Goal: Register for event/course

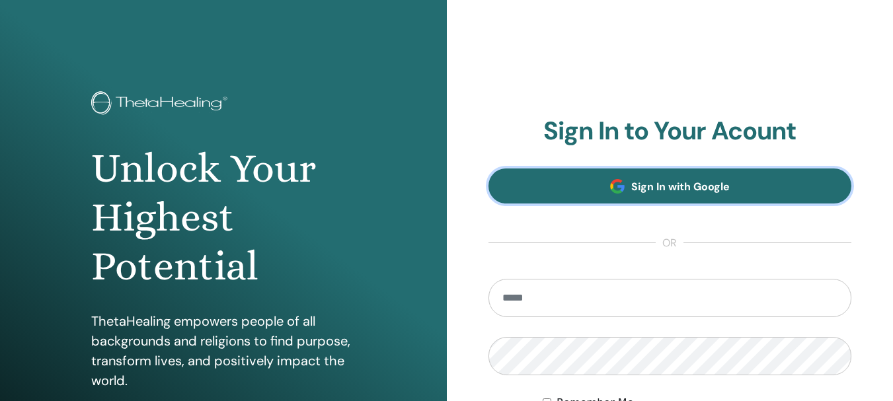
click at [623, 188] on span at bounding box center [617, 186] width 15 height 15
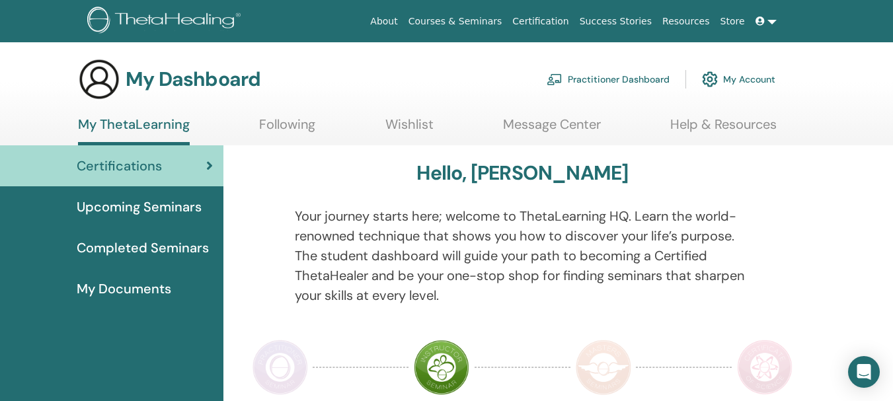
click at [143, 208] on span "Upcoming Seminars" at bounding box center [139, 207] width 125 height 20
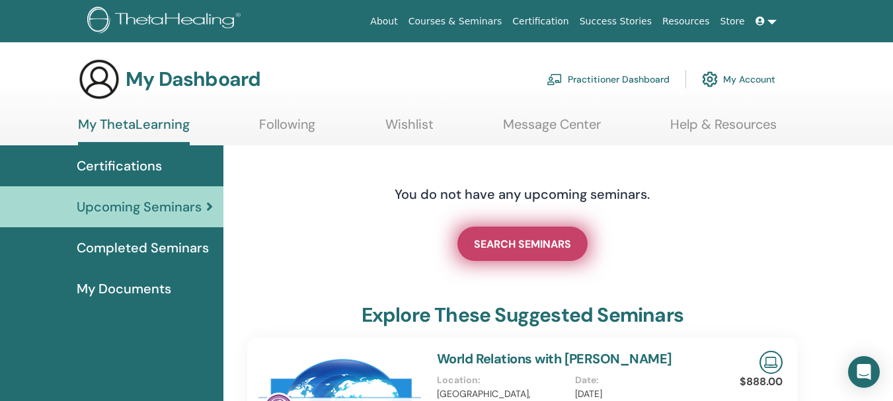
click at [507, 250] on span "SEARCH SEMINARS" at bounding box center [522, 244] width 97 height 14
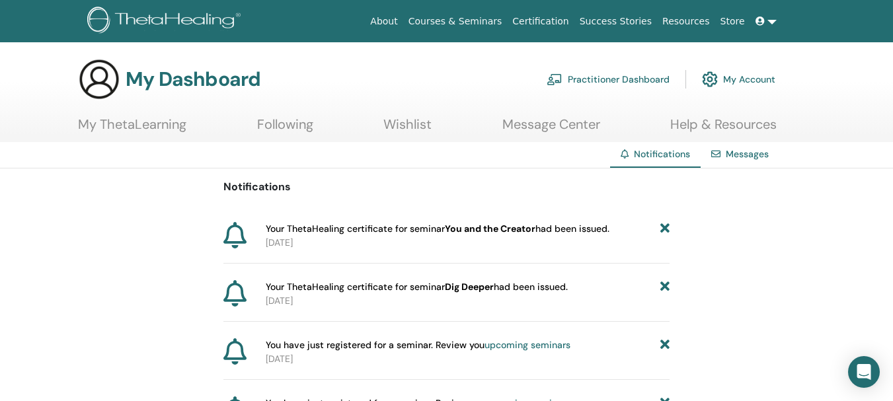
click at [727, 83] on link "My Account" at bounding box center [738, 79] width 73 height 29
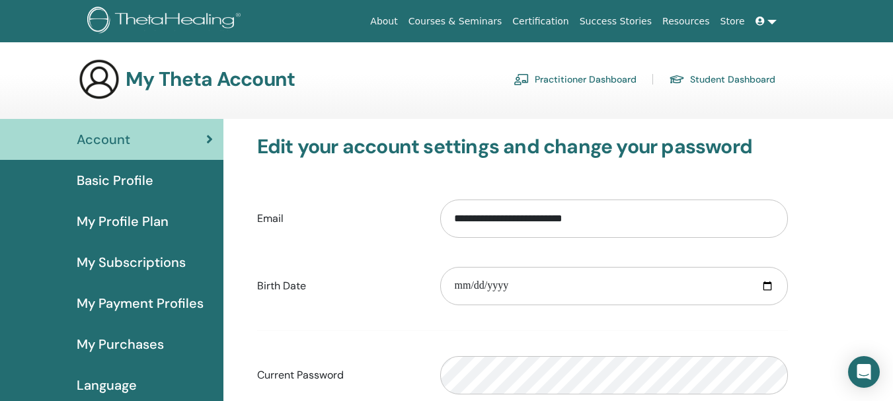
click at [577, 79] on link "Practitioner Dashboard" at bounding box center [574, 79] width 123 height 21
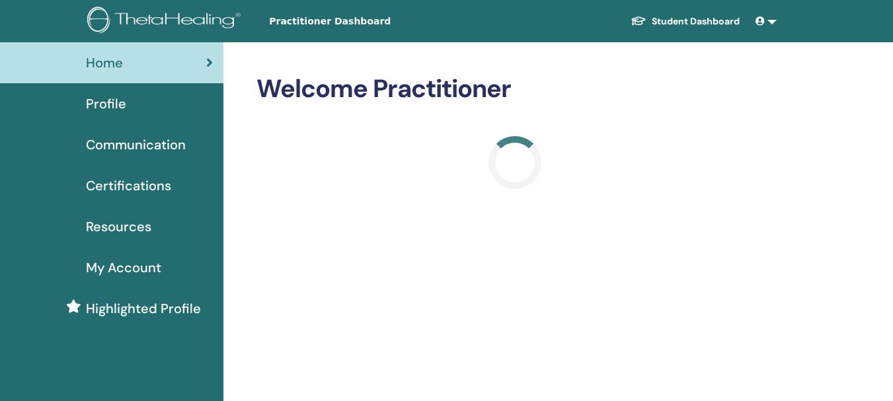
click at [176, 69] on div "Home" at bounding box center [112, 63] width 202 height 20
click at [147, 183] on span "Certifications" at bounding box center [128, 186] width 85 height 20
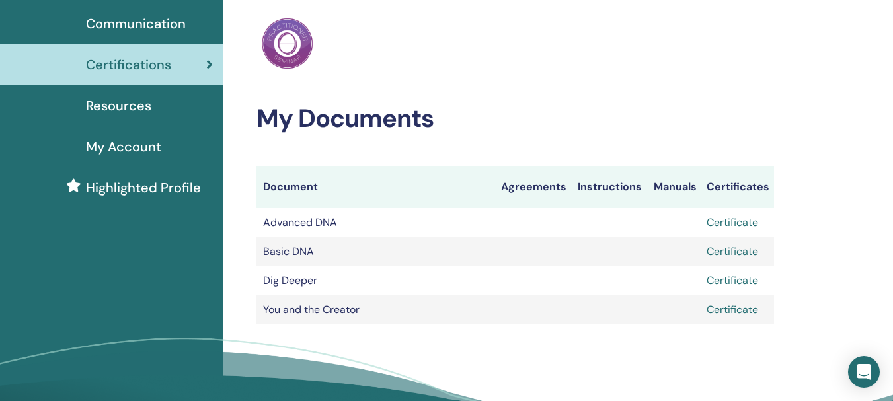
scroll to position [132, 0]
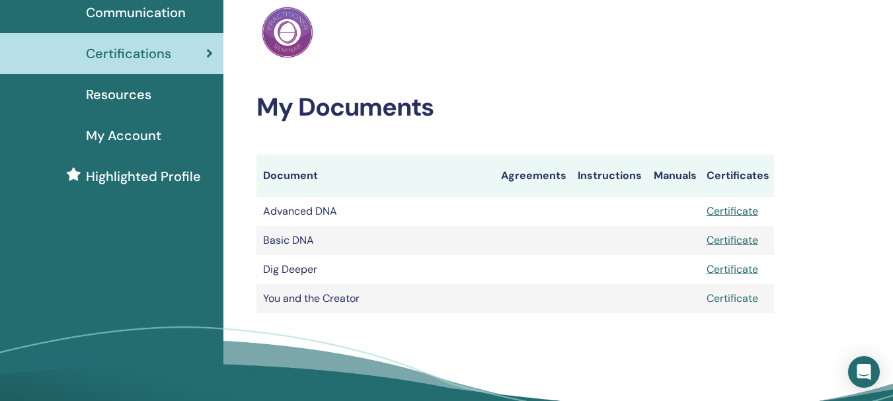
click at [749, 300] on link "Certificate" at bounding box center [732, 298] width 52 height 14
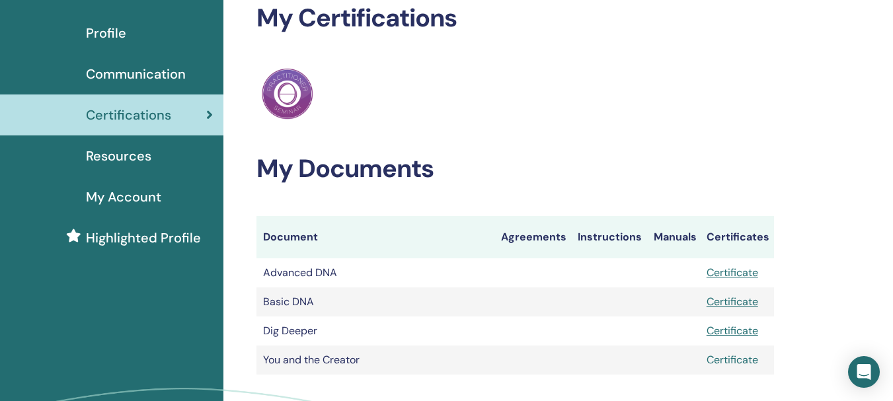
scroll to position [0, 0]
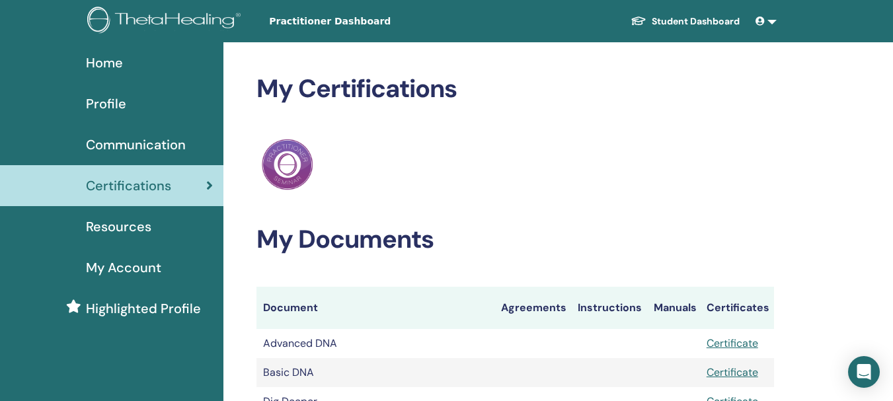
click at [764, 19] on icon at bounding box center [759, 21] width 9 height 9
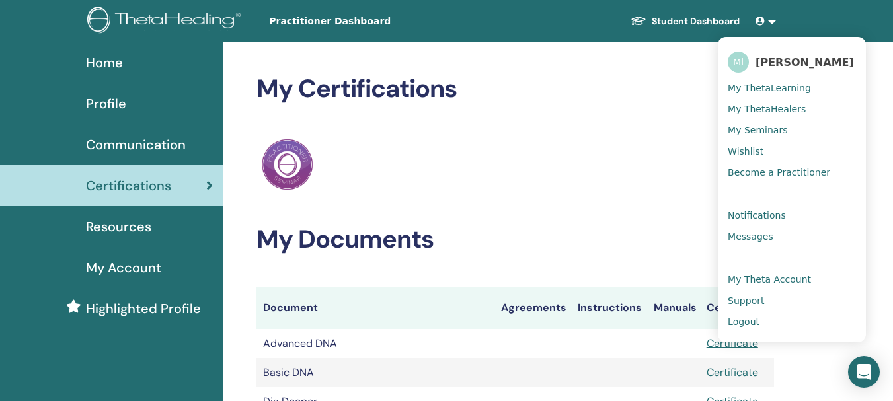
click at [758, 90] on span "My ThetaLearning" at bounding box center [769, 88] width 83 height 12
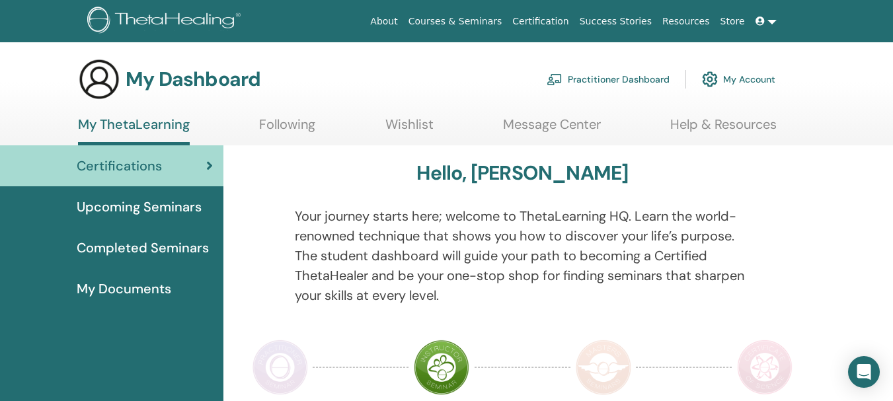
click at [131, 286] on span "My Documents" at bounding box center [124, 289] width 95 height 20
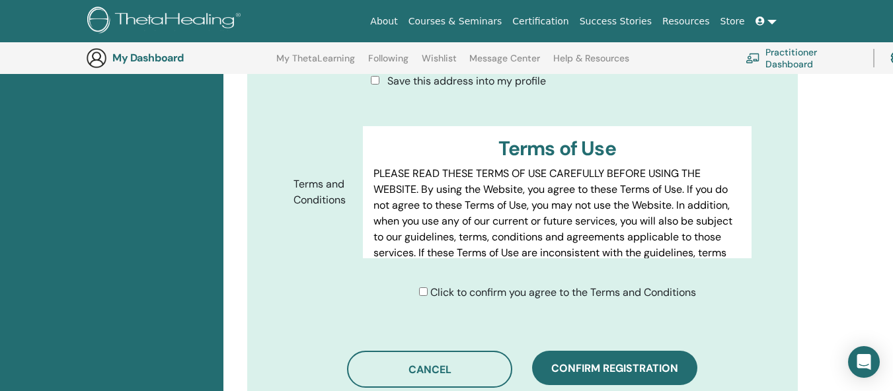
scroll to position [693, 0]
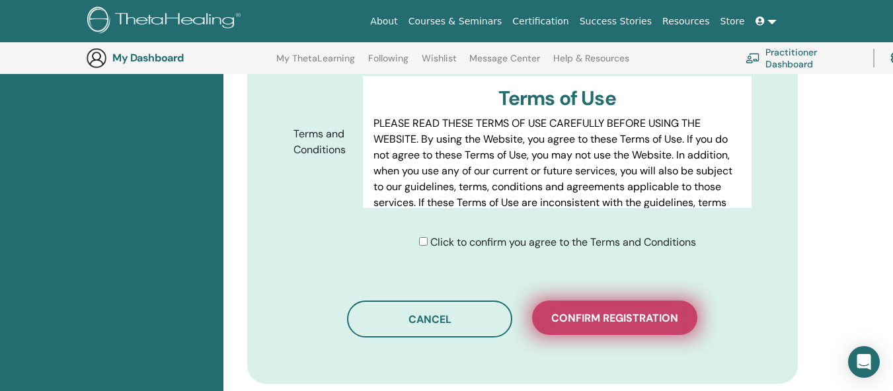
click at [600, 311] on span "Confirm registration" at bounding box center [614, 318] width 127 height 14
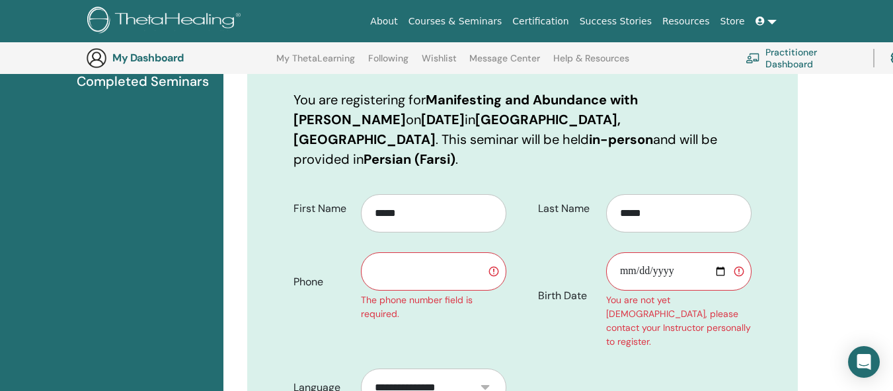
scroll to position [164, 0]
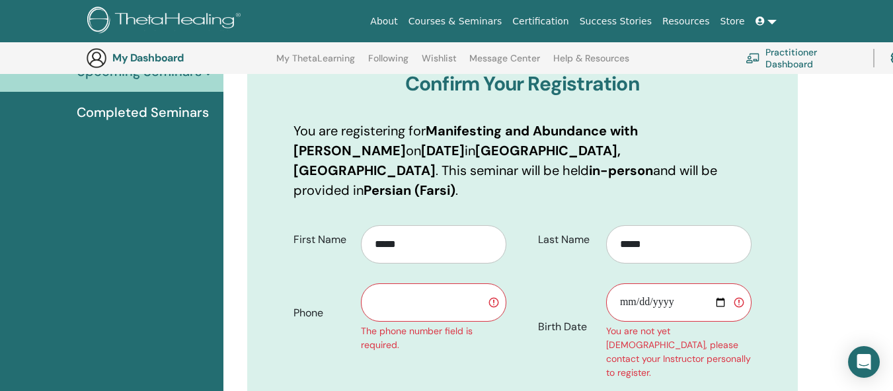
click at [675, 284] on input "Birth Date" at bounding box center [678, 303] width 145 height 38
click at [722, 288] on input "Birth Date" at bounding box center [678, 303] width 145 height 38
type input "**********"
click at [383, 285] on input "text" at bounding box center [433, 303] width 145 height 38
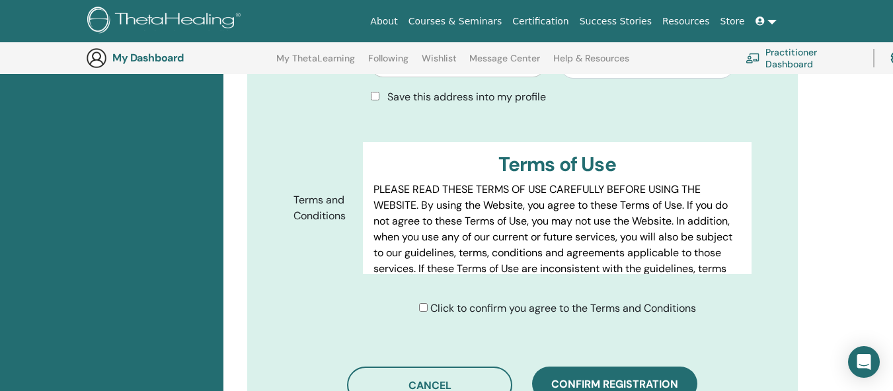
scroll to position [693, 0]
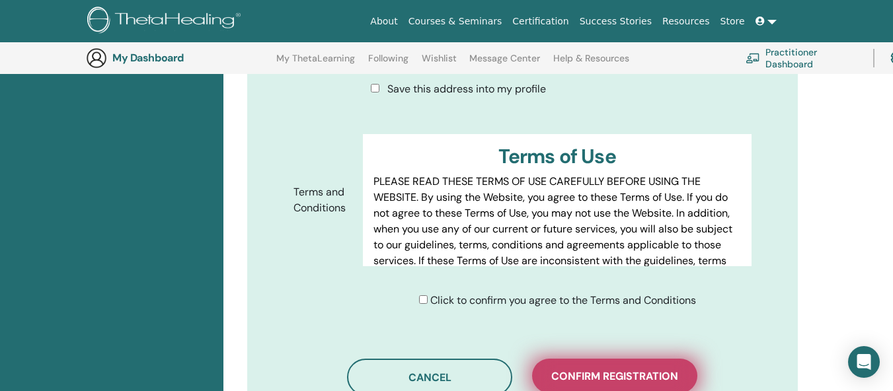
type input "**********"
click at [586, 369] on span "Confirm registration" at bounding box center [614, 376] width 127 height 14
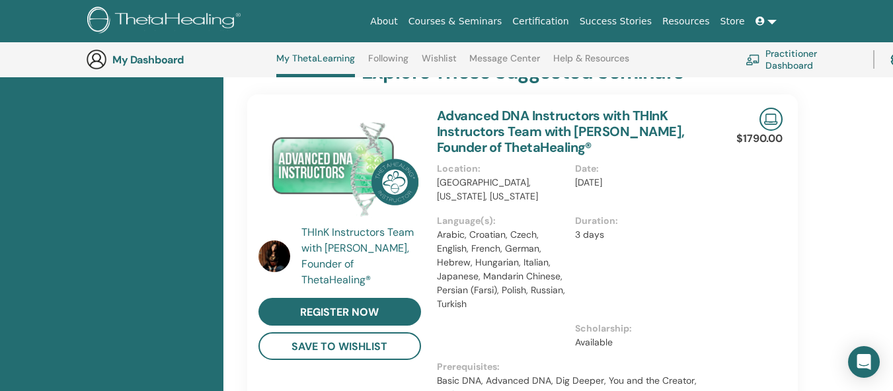
scroll to position [564, 0]
